Goal: Complete application form

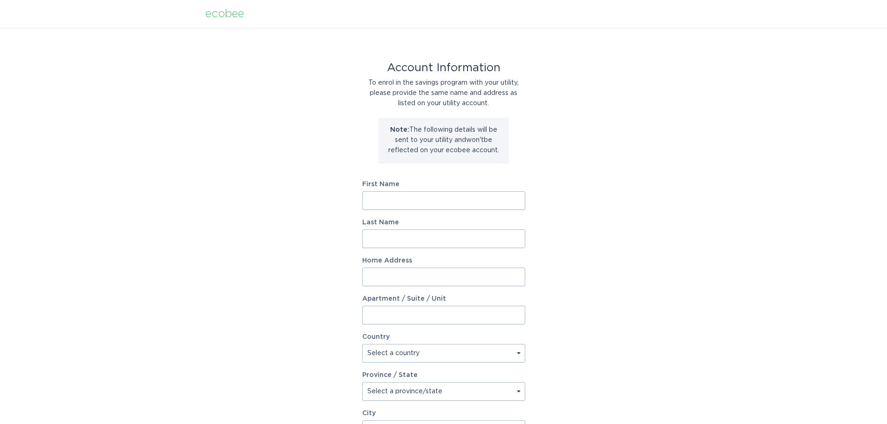
click at [421, 197] on input "First Name" at bounding box center [443, 200] width 163 height 19
type input "karen"
type input "nelson"
type input "2402 Harcourt Avenue"
select select "US"
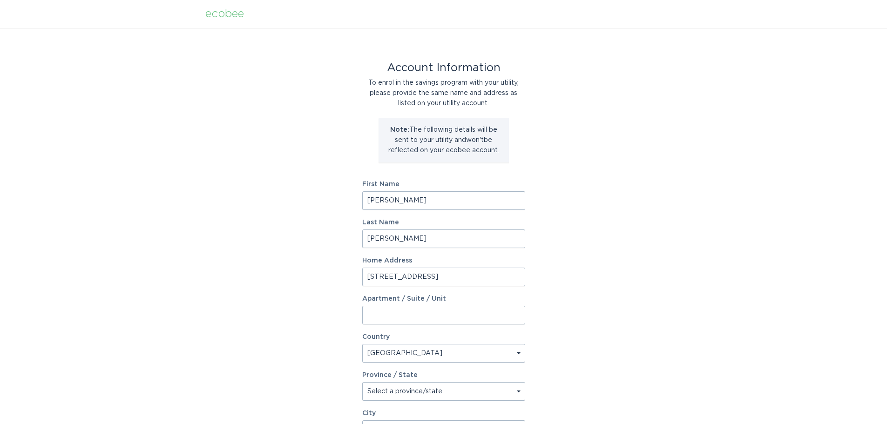
type input "Modesto"
type input "95350"
select select "CA"
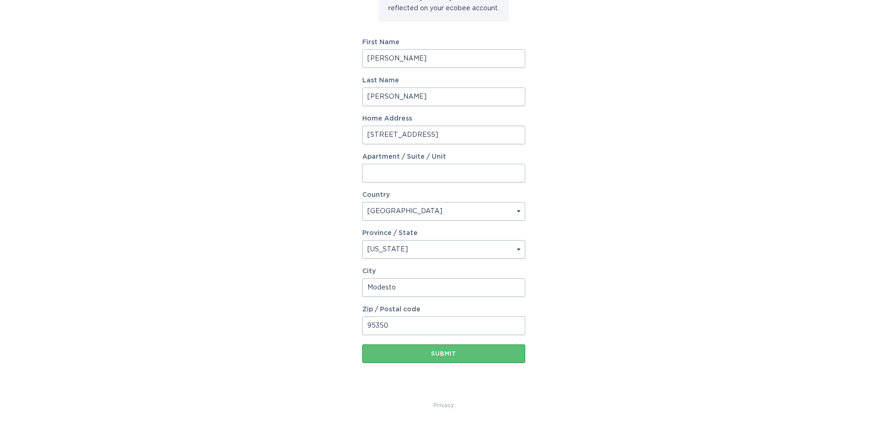
scroll to position [143, 0]
click at [447, 351] on div "Submit" at bounding box center [444, 354] width 154 height 6
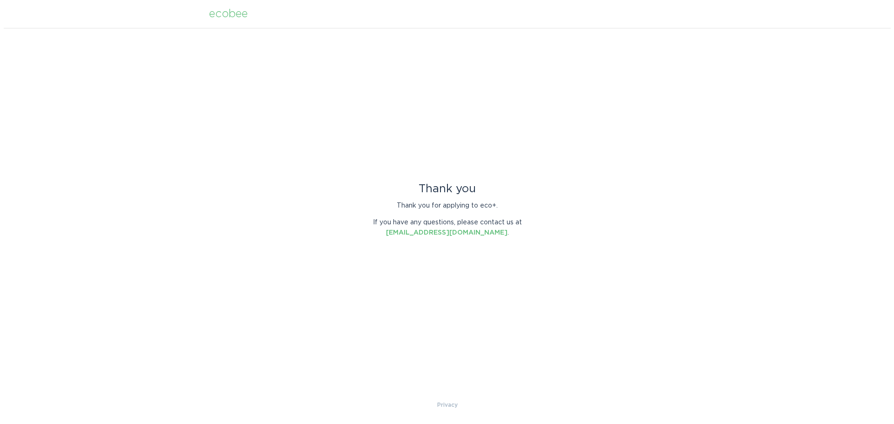
scroll to position [0, 0]
